Goal: Navigation & Orientation: Understand site structure

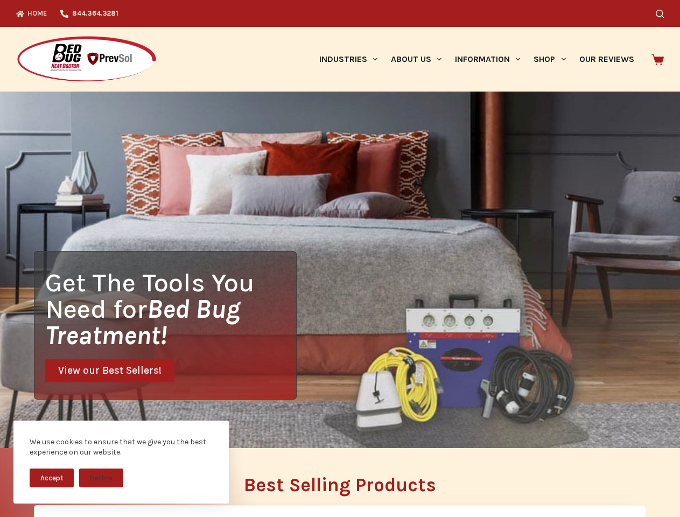
click at [340, 259] on div "Get The Tools You Need for Bed Bug Treatment! View our Best Sellers!" at bounding box center [340, 270] width 680 height 357
click at [52, 478] on button "Accept" at bounding box center [52, 478] width 44 height 19
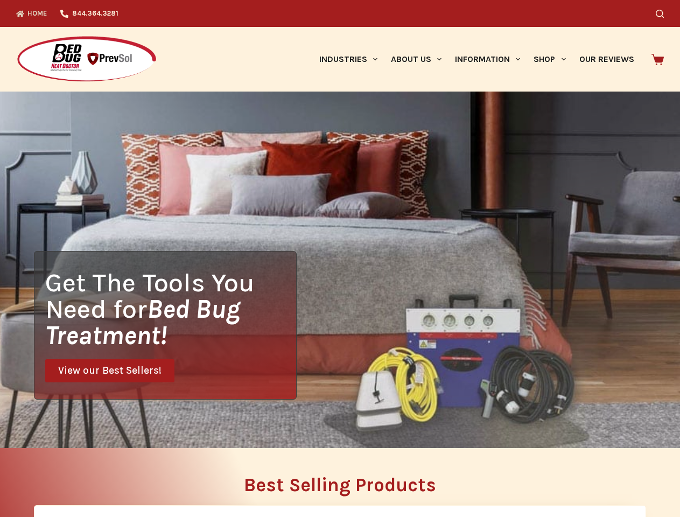
click at [101, 478] on button "Decline" at bounding box center [101, 486] width 44 height 19
click at [664, 13] on icon "Search" at bounding box center [660, 14] width 8 height 8
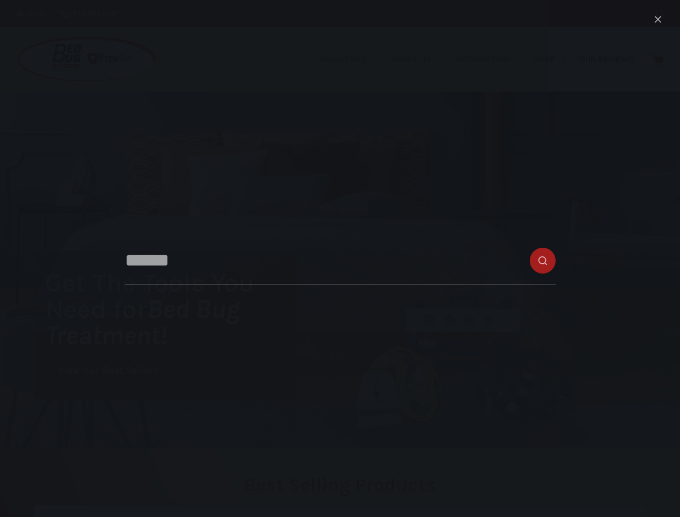
click at [352, 59] on link "Industries" at bounding box center [348, 59] width 72 height 65
click at [421, 59] on link "About Us" at bounding box center [416, 59] width 64 height 65
click at [492, 59] on link "Information" at bounding box center [488, 59] width 79 height 65
click at [554, 59] on link "Shop" at bounding box center [549, 59] width 45 height 65
